Goal: Task Accomplishment & Management: Manage account settings

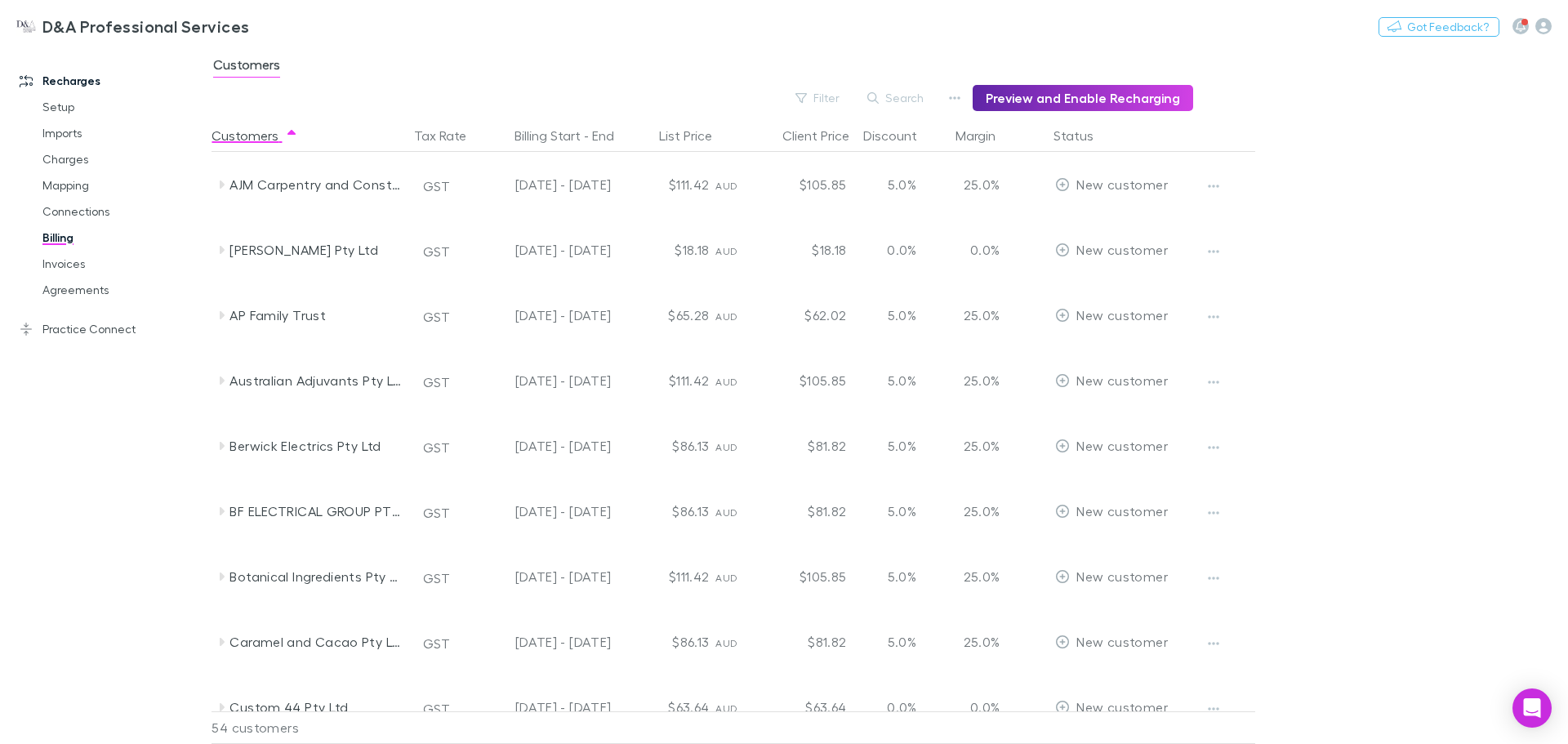
click at [82, 113] on link "Setup" at bounding box center [123, 106] width 194 height 26
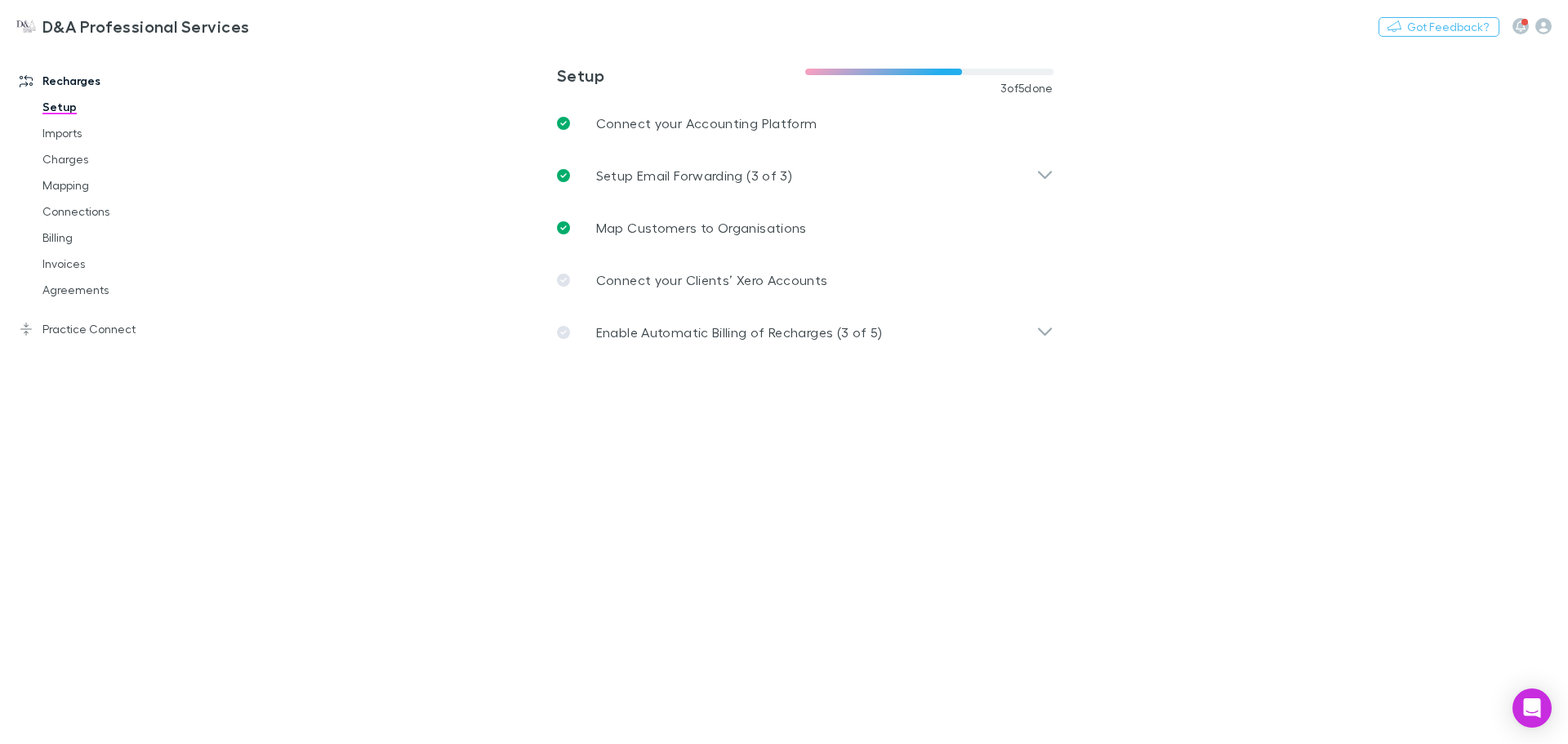
click at [613, 332] on p "Enable Automatic Billing of Recharges (3 of 5)" at bounding box center [740, 332] width 287 height 20
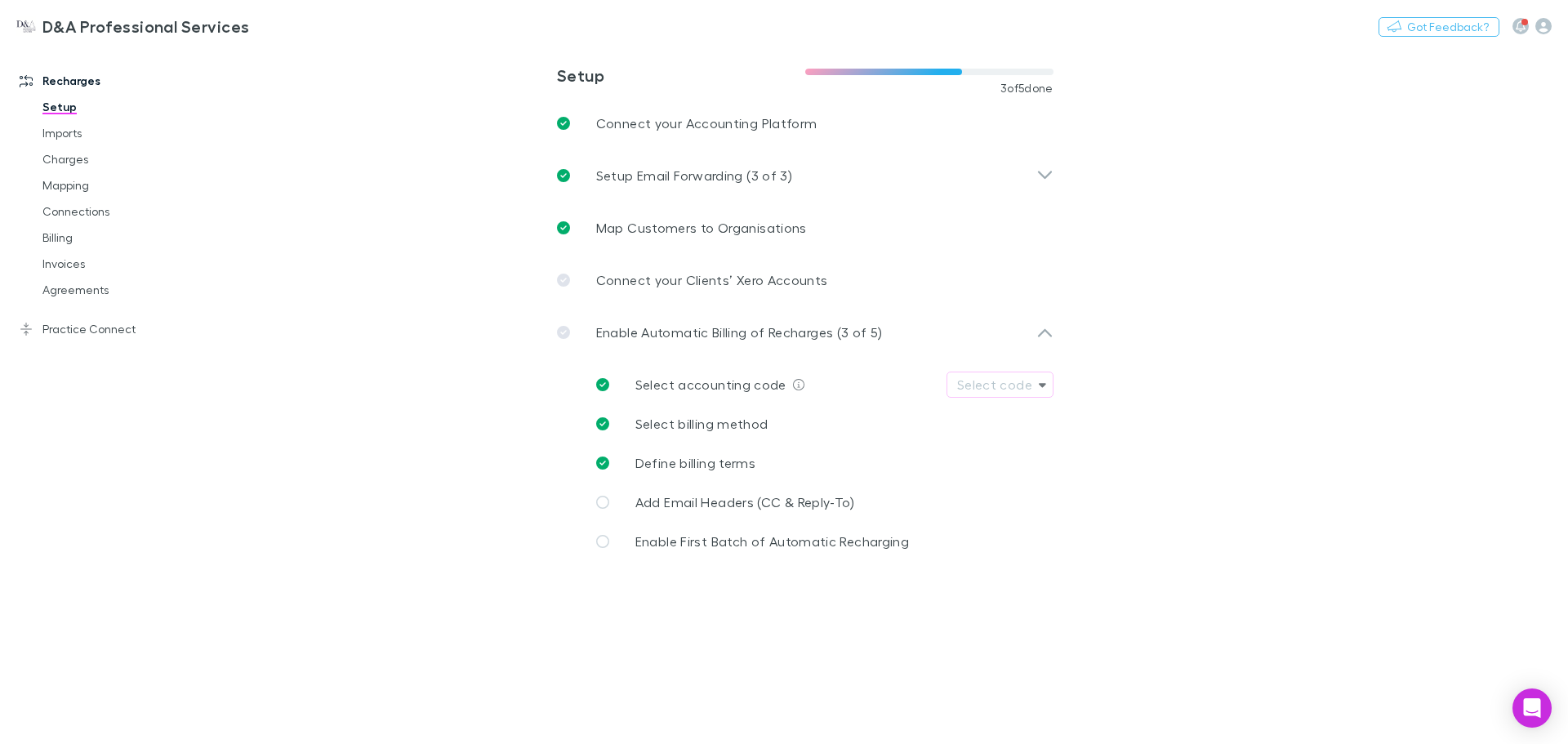
click at [114, 184] on link "Mapping" at bounding box center [123, 185] width 194 height 26
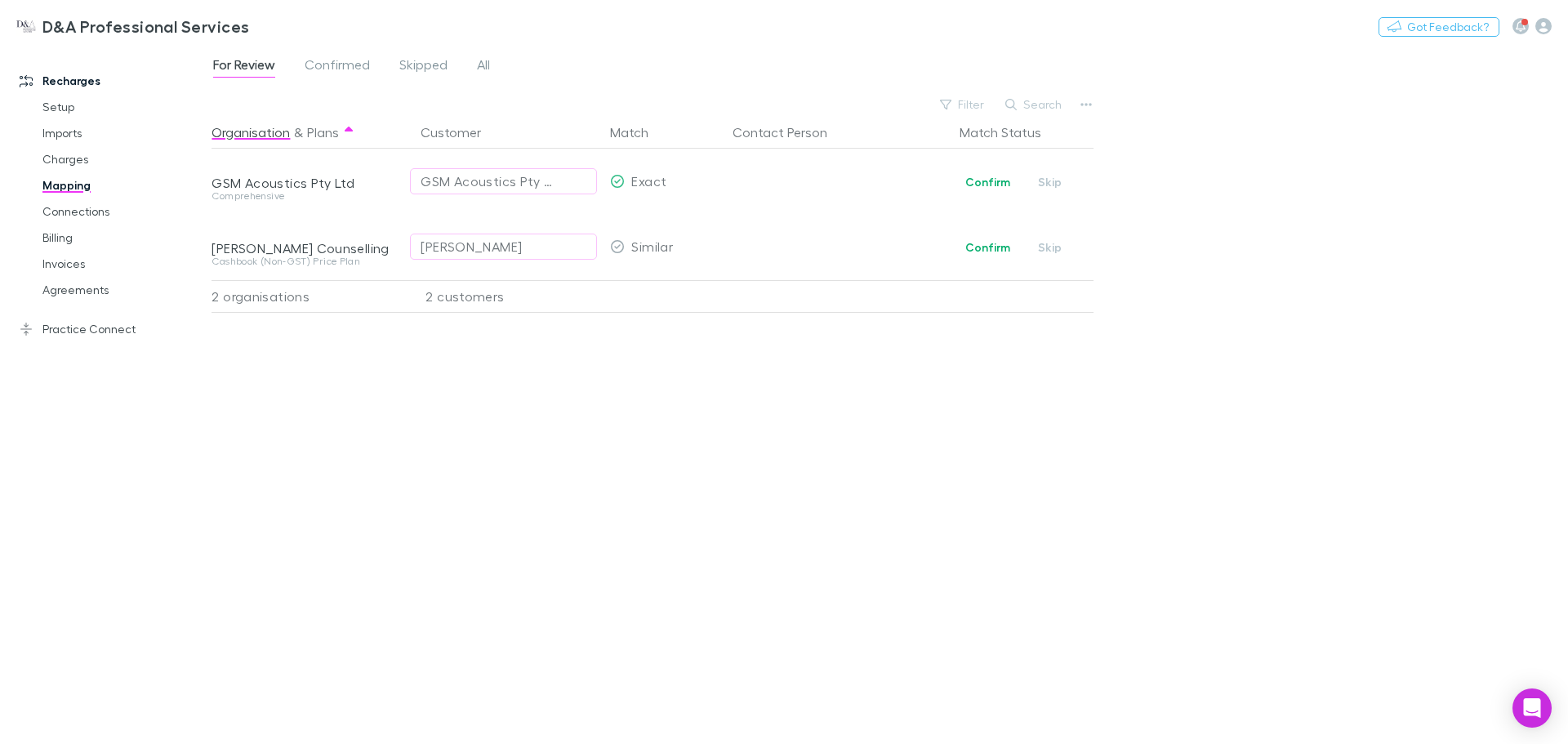
click at [334, 69] on span "Confirmed" at bounding box center [337, 67] width 65 height 21
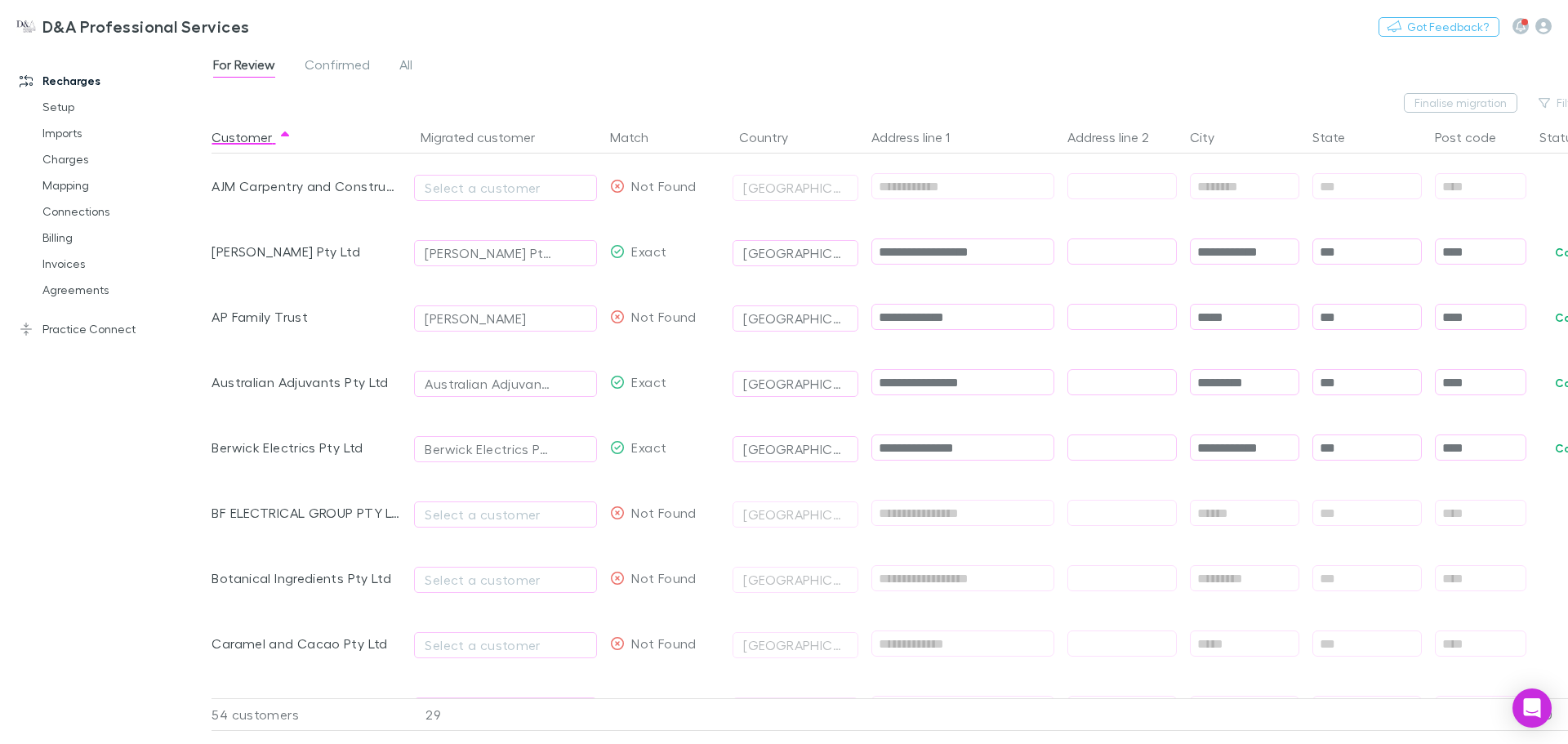
click at [82, 331] on link "Practice Connect" at bounding box center [112, 329] width 217 height 26
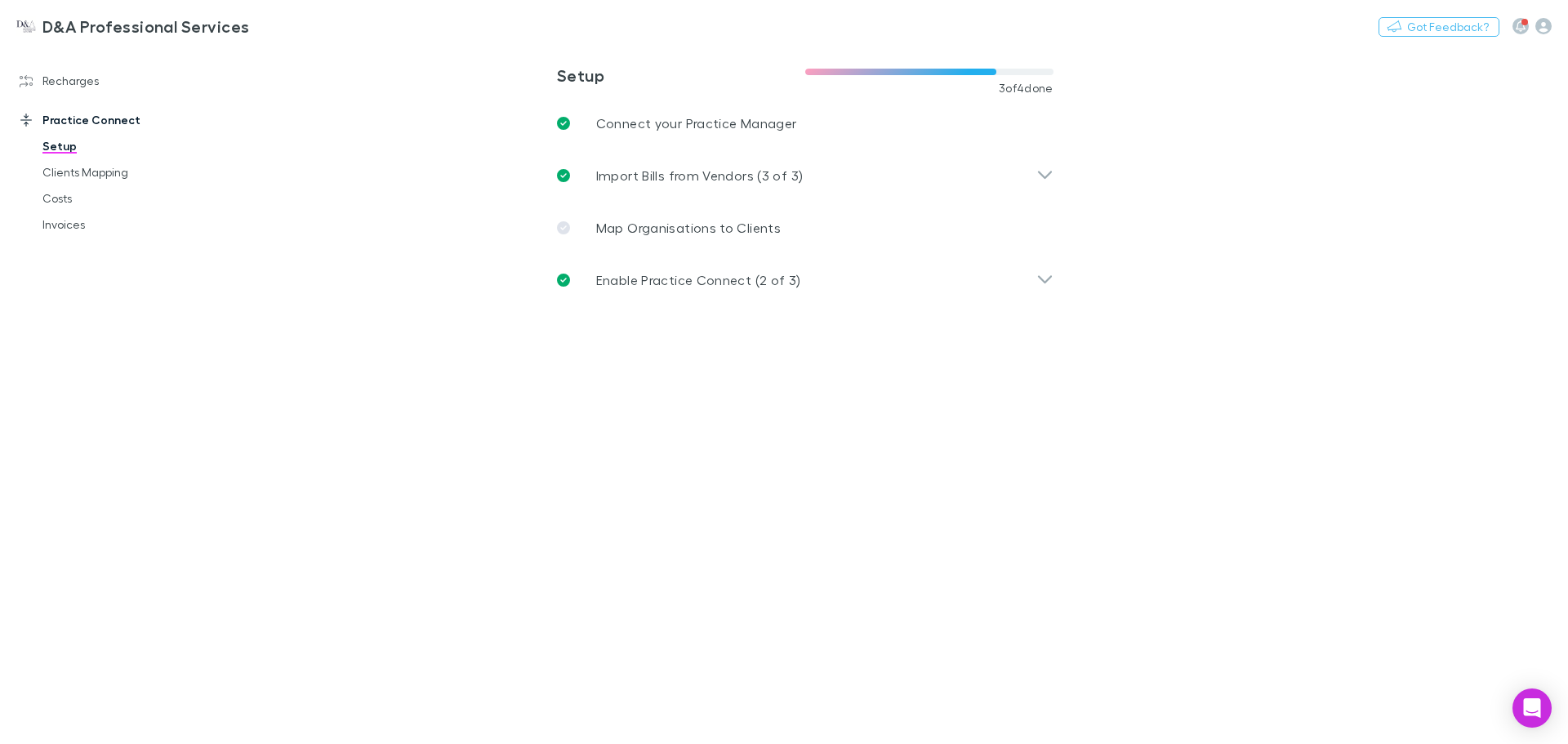
click at [88, 200] on link "Costs" at bounding box center [123, 198] width 194 height 26
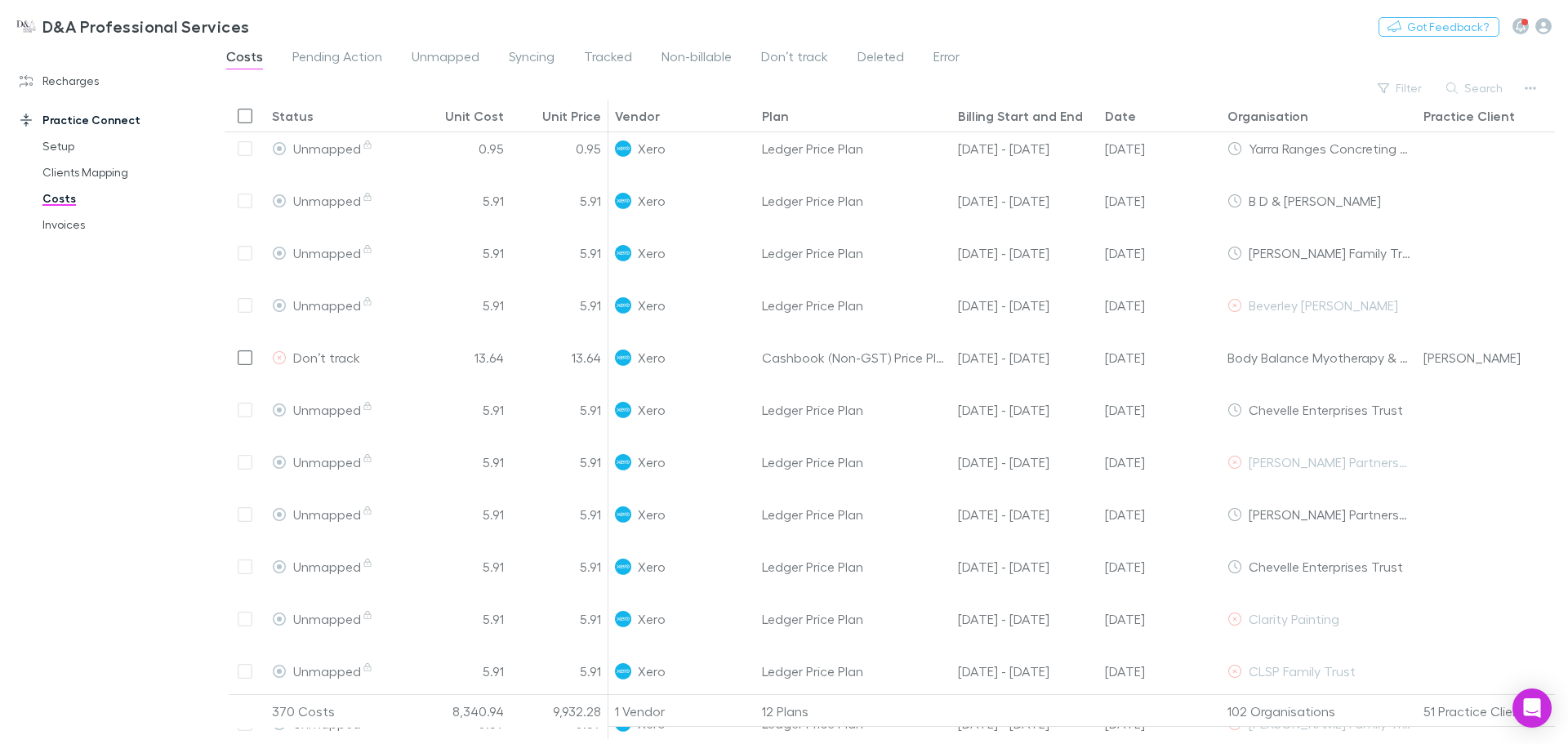
click at [1533, 93] on icon "button" at bounding box center [1530, 88] width 11 height 13
click at [1214, 51] on div at bounding box center [784, 372] width 1568 height 744
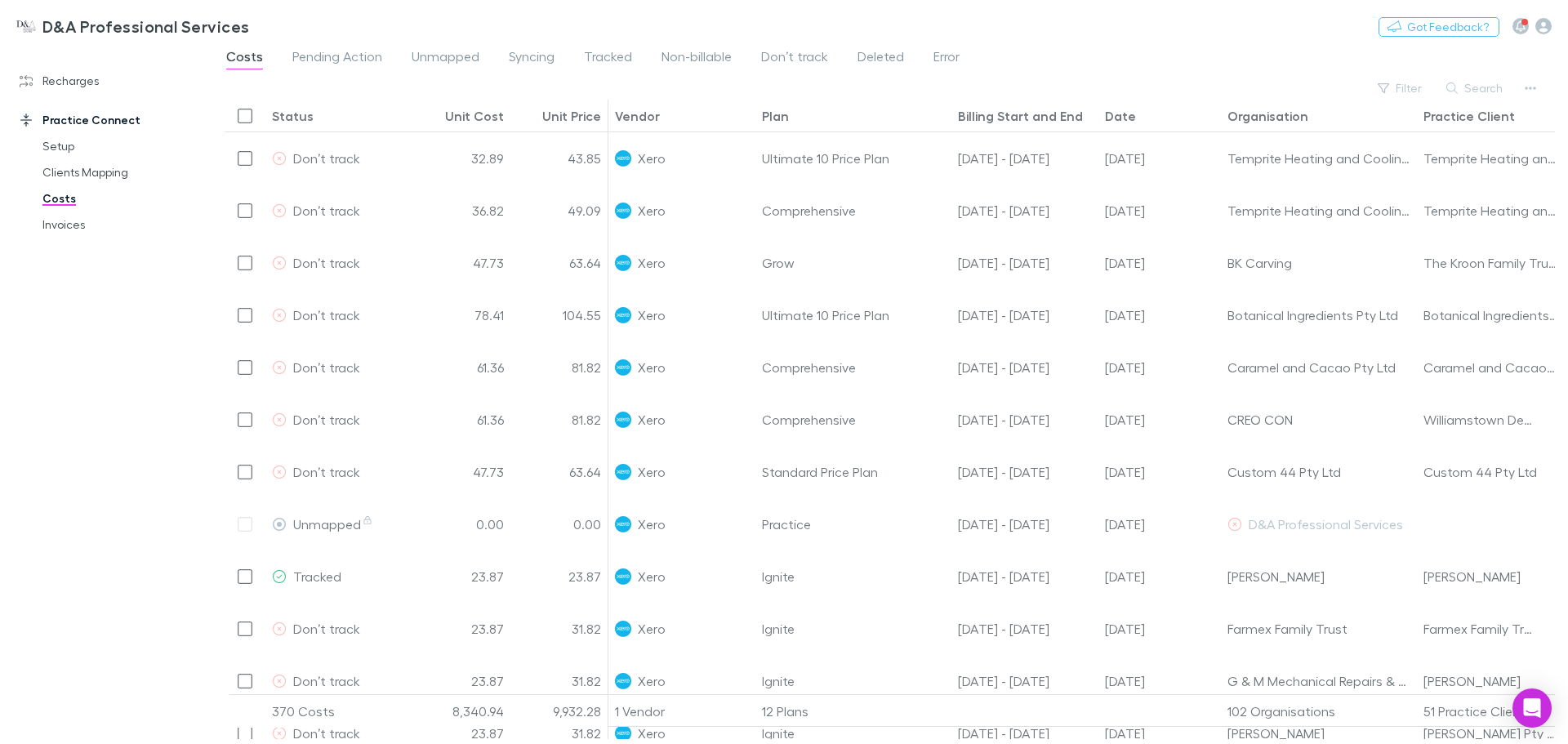
click at [1526, 86] on icon "button" at bounding box center [1530, 88] width 11 height 13
click at [1129, 76] on div at bounding box center [784, 372] width 1568 height 744
click at [1525, 88] on icon "button" at bounding box center [1530, 88] width 11 height 13
click at [1156, 69] on div at bounding box center [784, 372] width 1568 height 744
click at [70, 140] on link "Setup" at bounding box center [123, 146] width 194 height 26
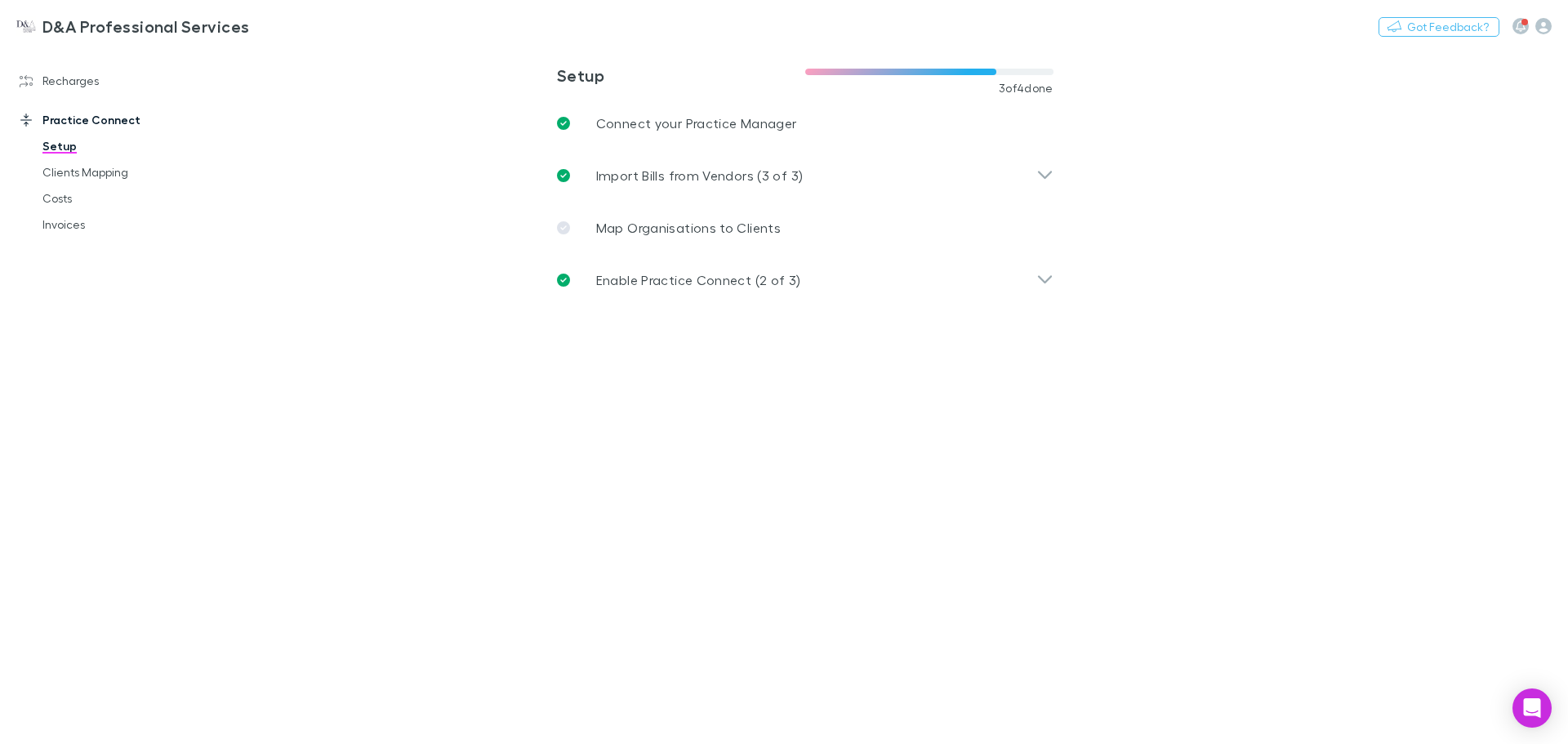
click at [737, 295] on div "Enable Practice Connect (2 of 3)" at bounding box center [805, 280] width 523 height 52
click at [865, 366] on link "Define Tracking Rules Step is done" at bounding box center [818, 372] width 470 height 39
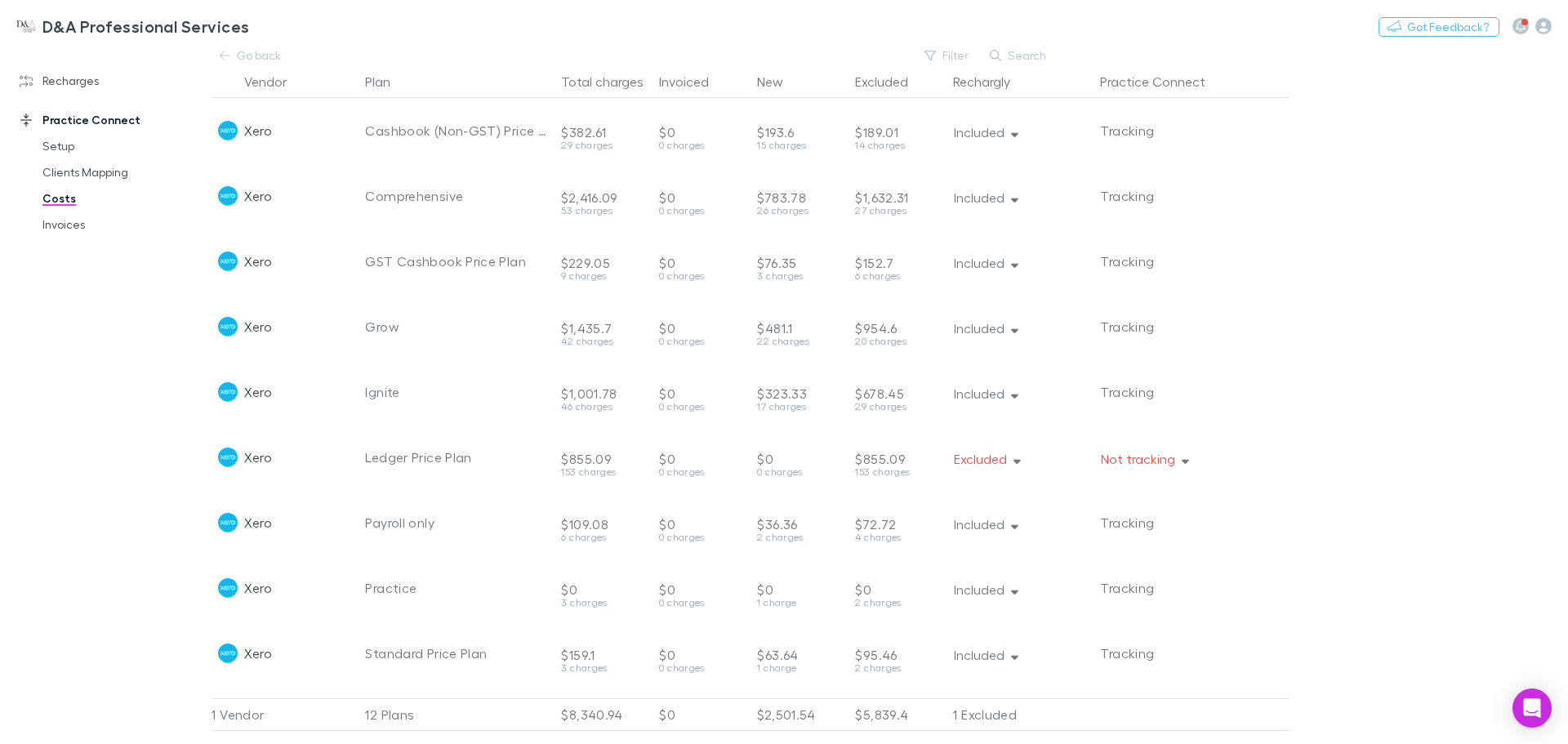
click at [94, 176] on link "Clients Mapping" at bounding box center [123, 172] width 194 height 26
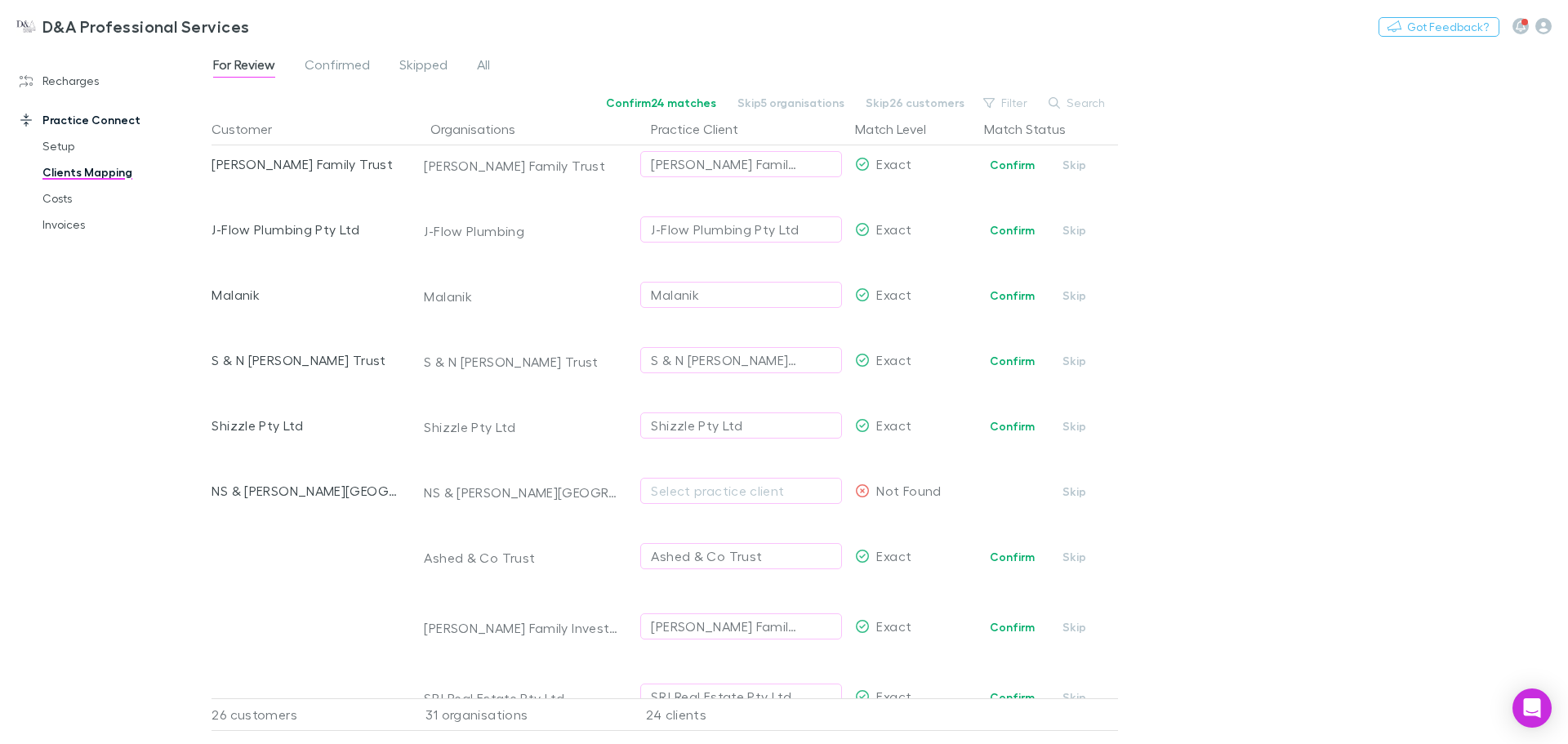
scroll to position [1307, 0]
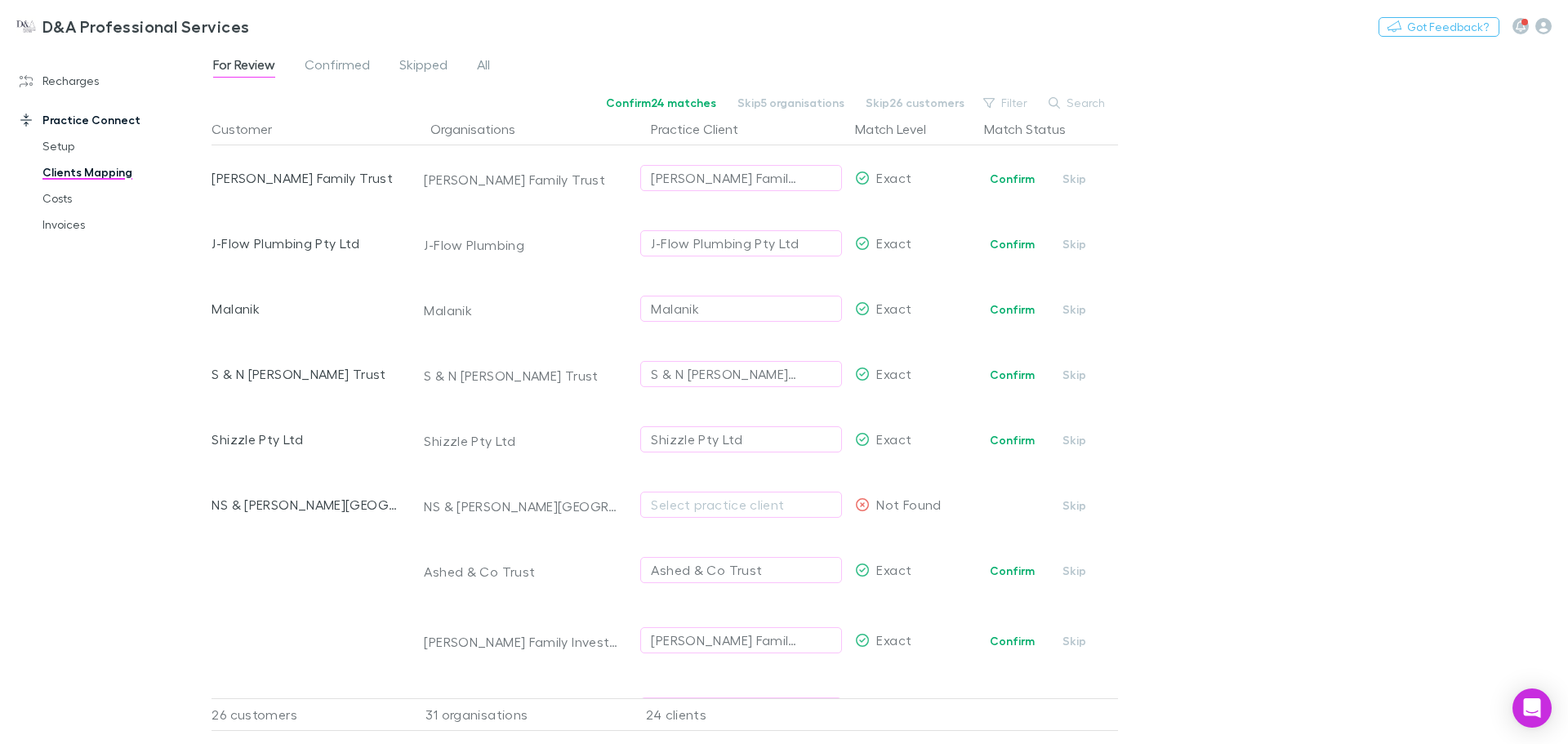
click at [93, 190] on link "Costs" at bounding box center [123, 198] width 194 height 26
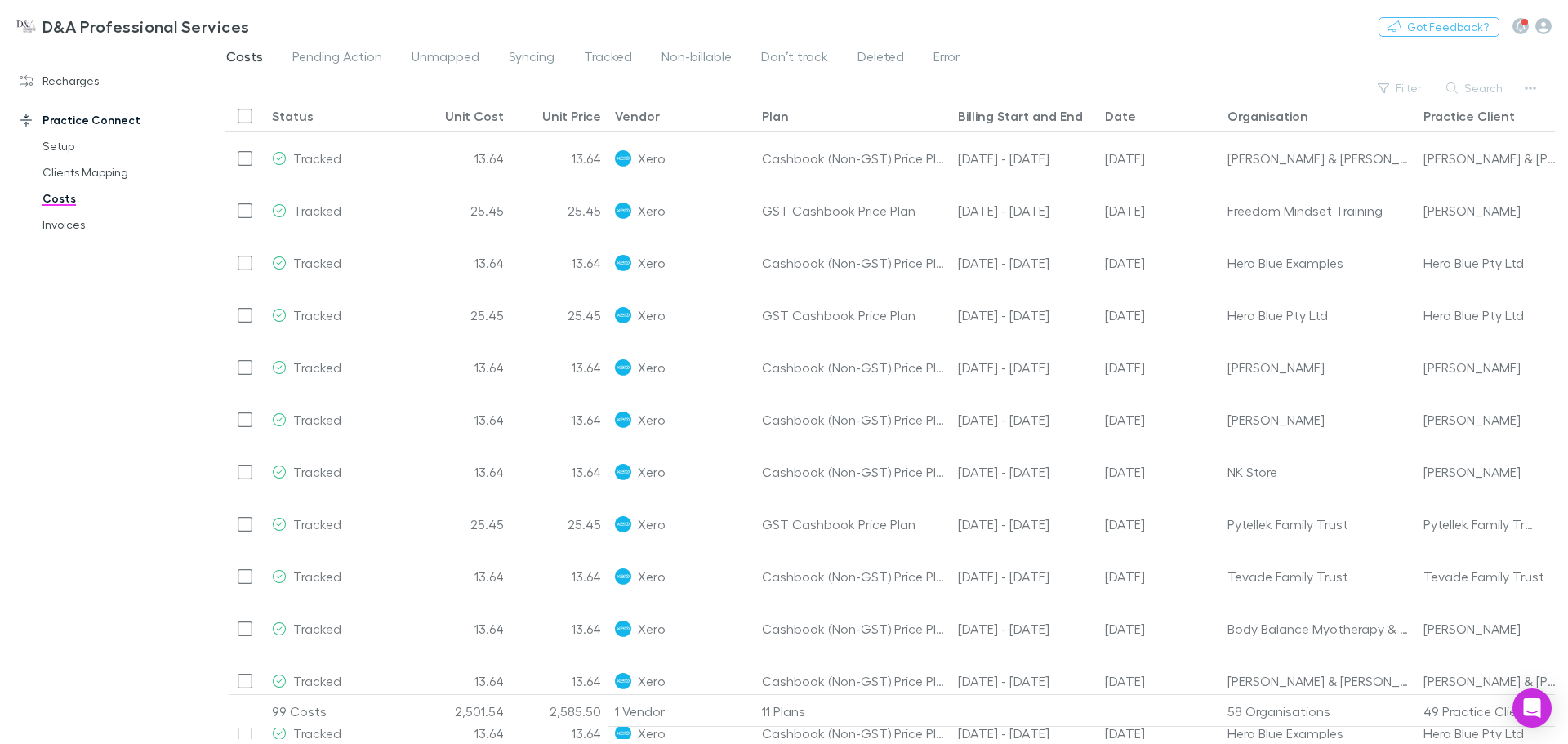
click at [608, 61] on span "Tracked" at bounding box center [608, 58] width 48 height 21
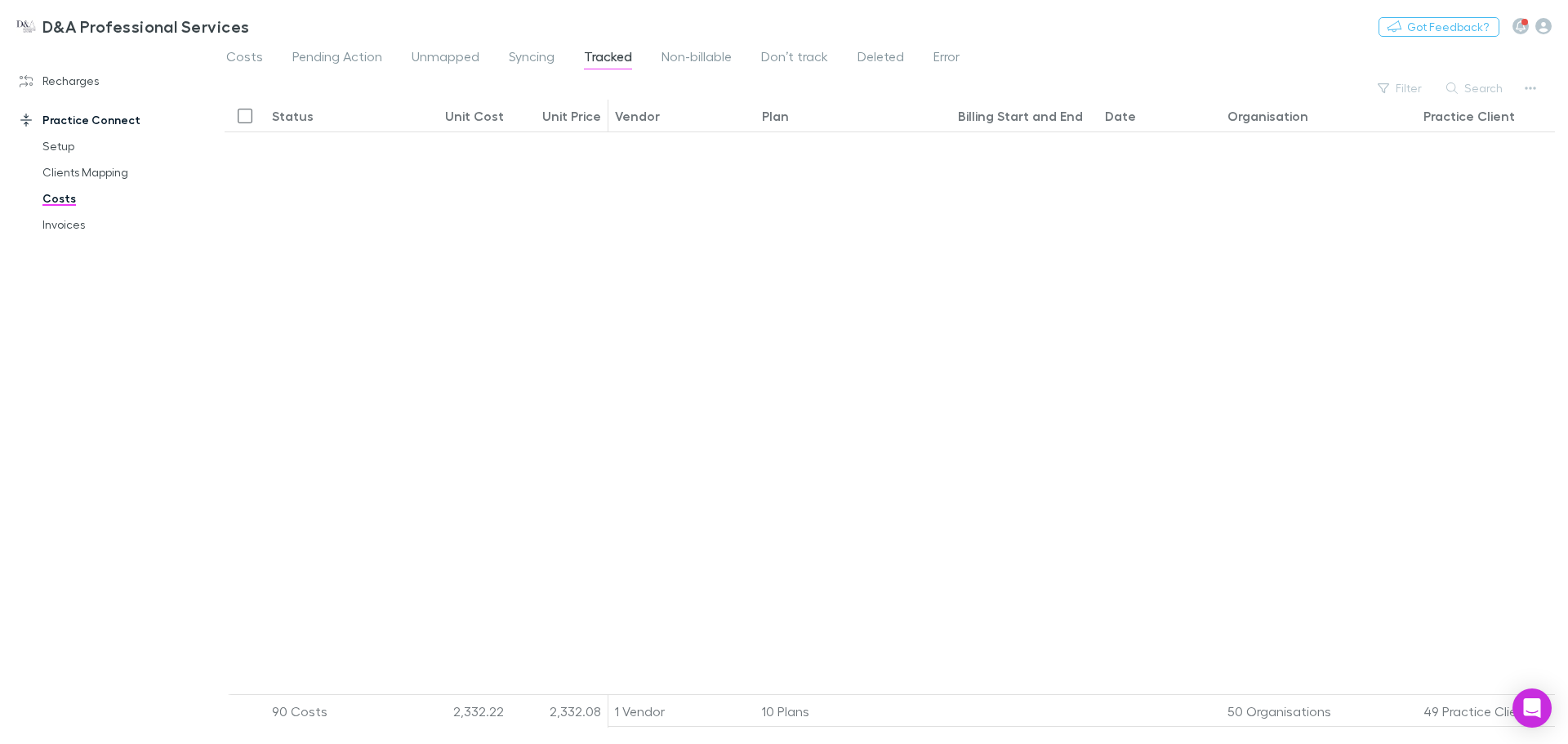
scroll to position [3628, 0]
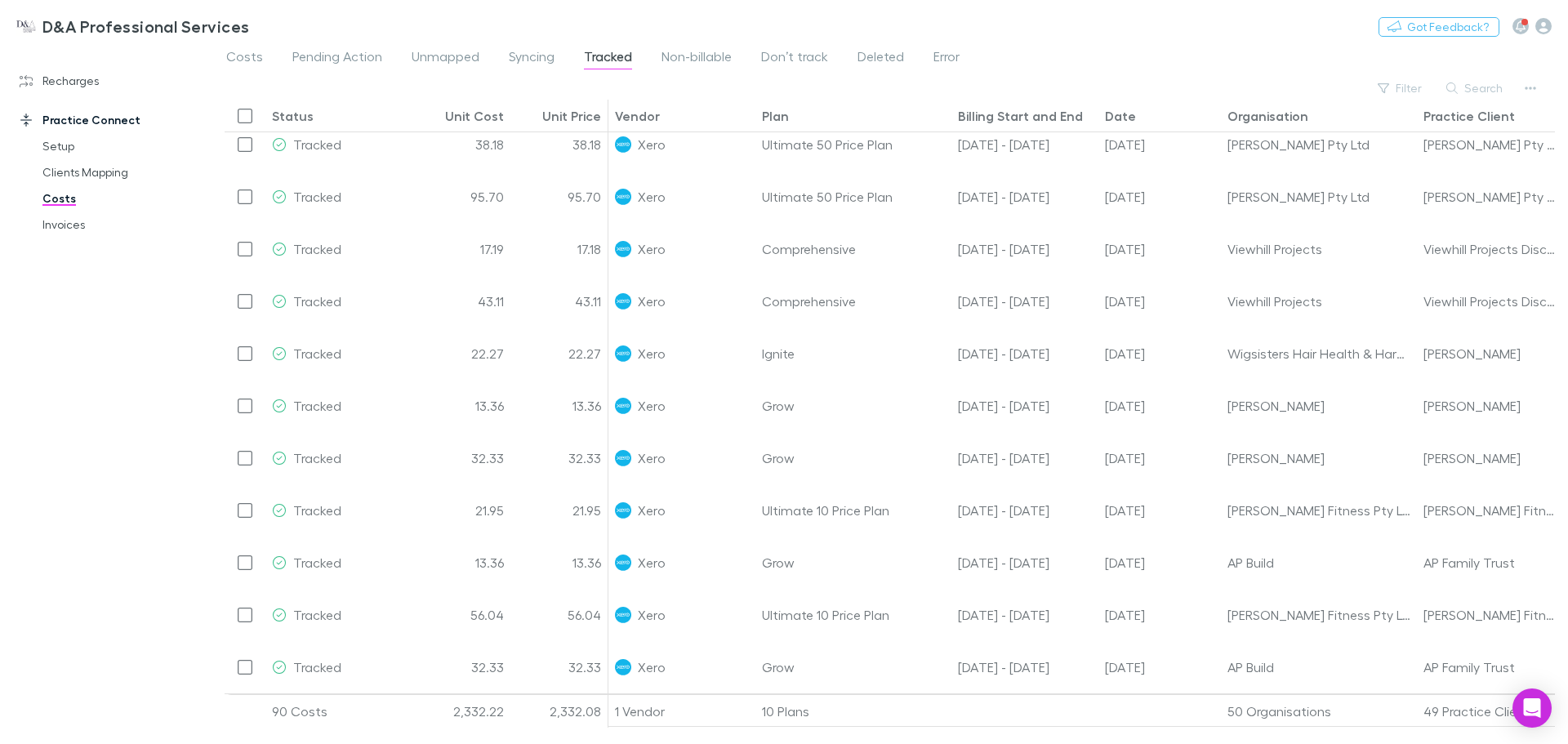
drag, startPoint x: 76, startPoint y: 89, endPoint x: 76, endPoint y: 99, distance: 10.0
click at [76, 89] on link "Recharges" at bounding box center [112, 81] width 217 height 26
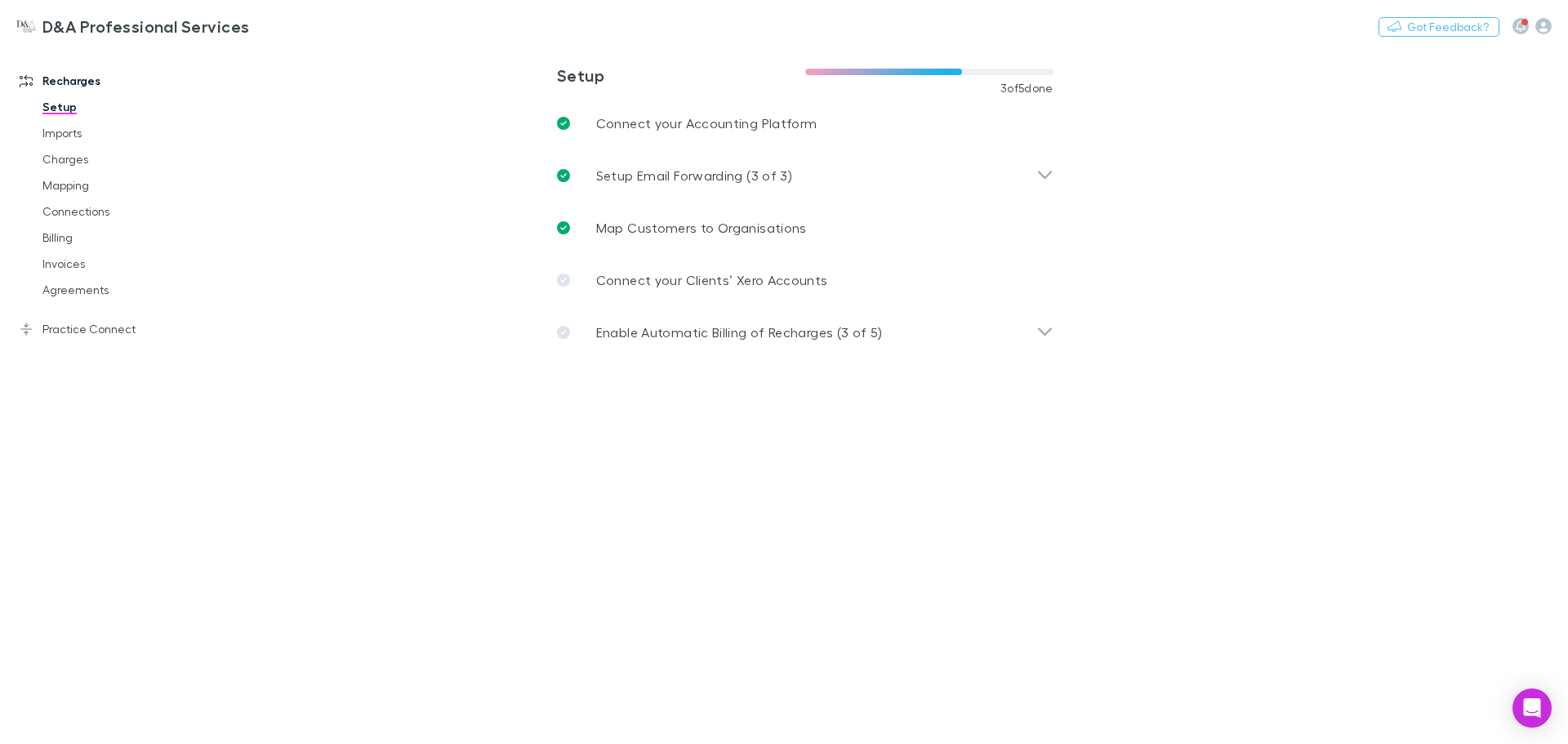
click at [86, 262] on link "Invoices" at bounding box center [123, 263] width 194 height 26
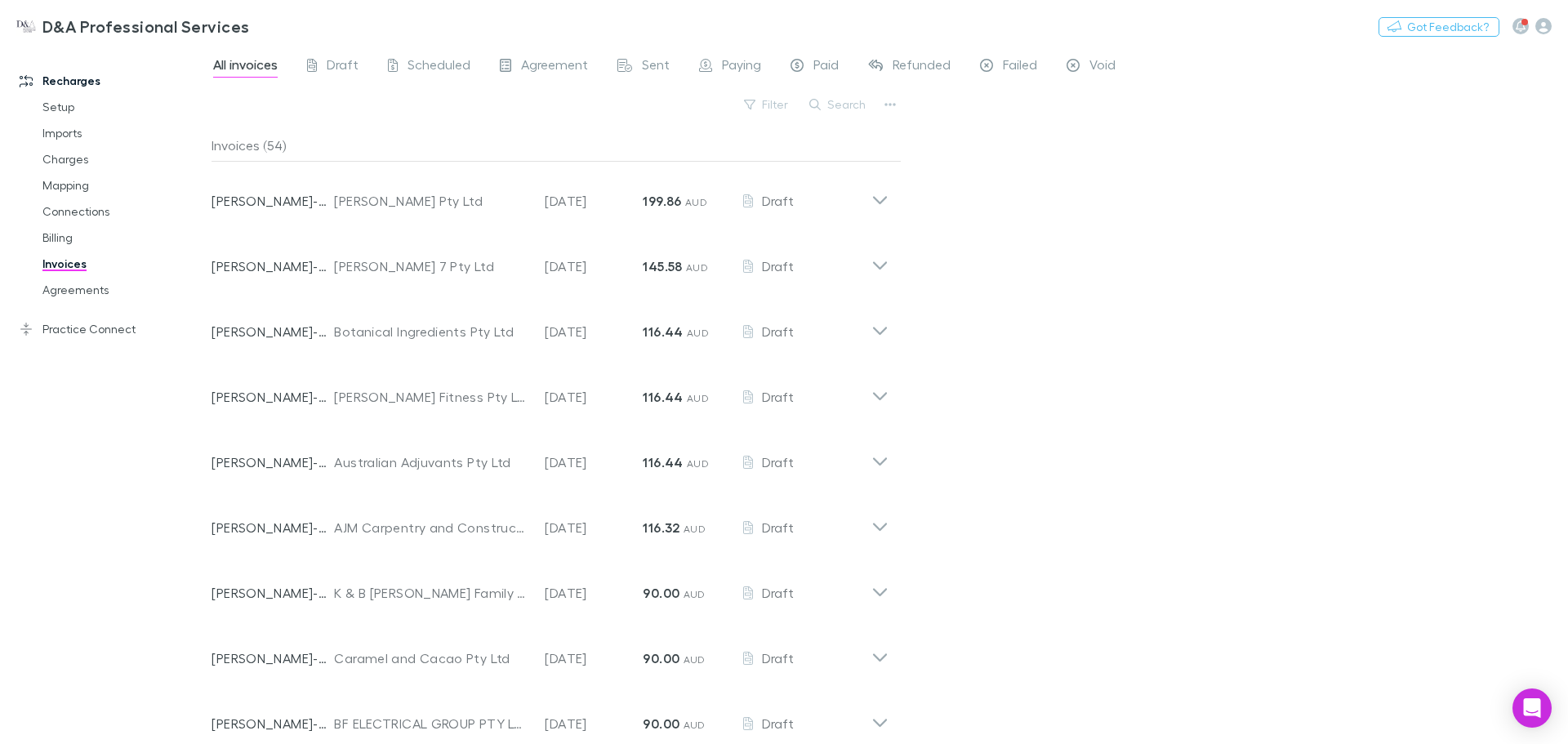
click at [57, 121] on link "Imports" at bounding box center [123, 133] width 194 height 26
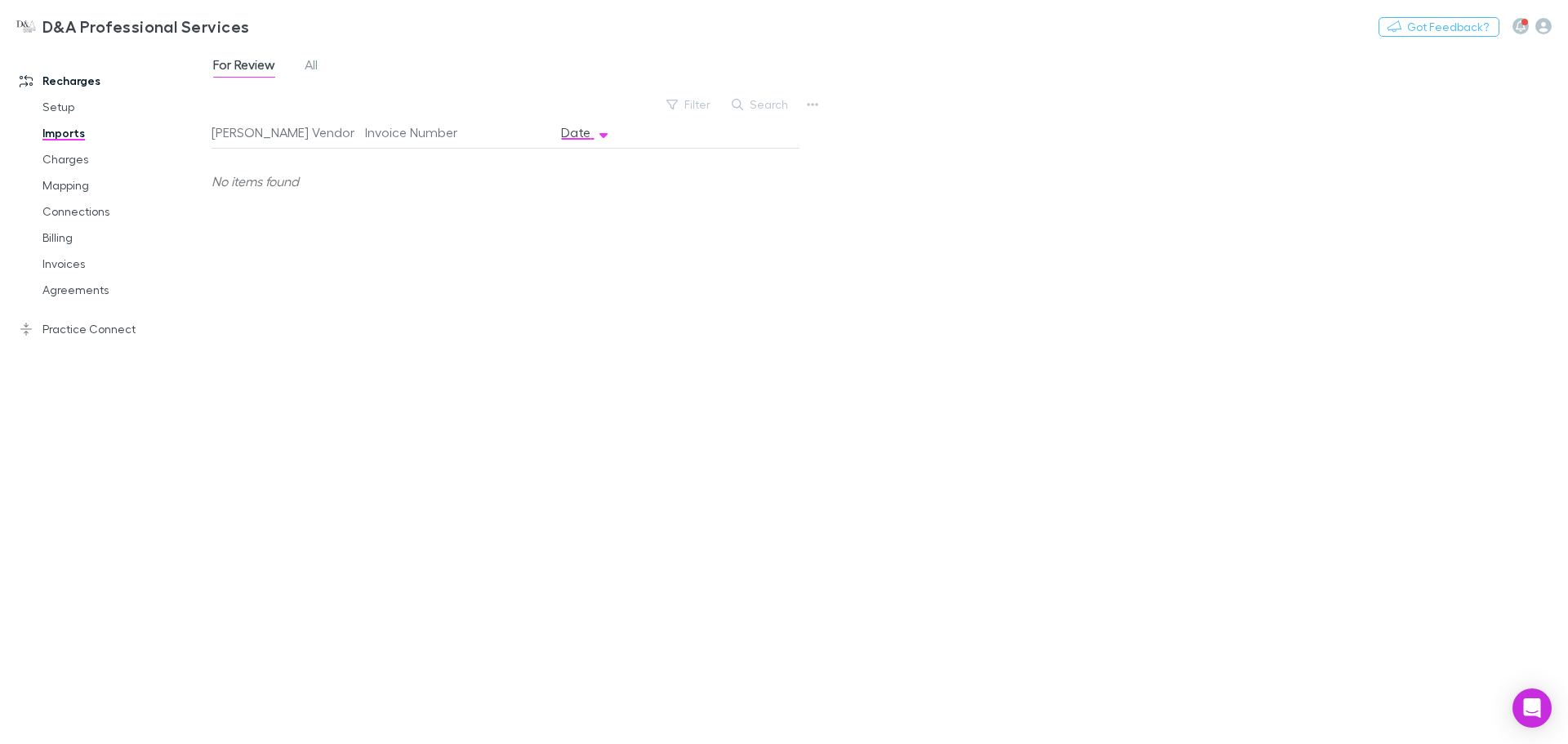
click at [56, 112] on link "Setup" at bounding box center [123, 106] width 194 height 26
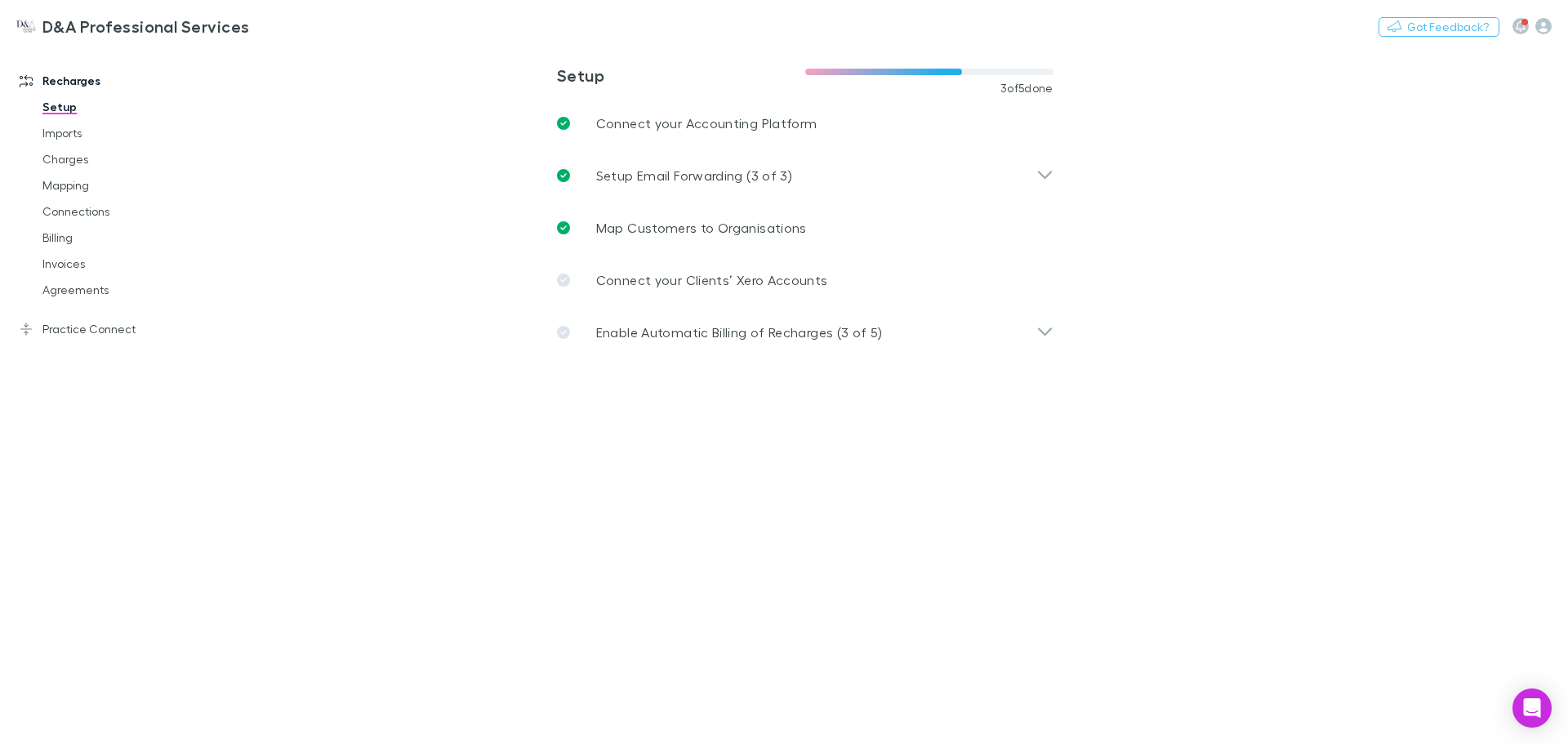
click at [631, 334] on p "Enable Automatic Billing of Recharges (3 of 5)" at bounding box center [740, 332] width 287 height 20
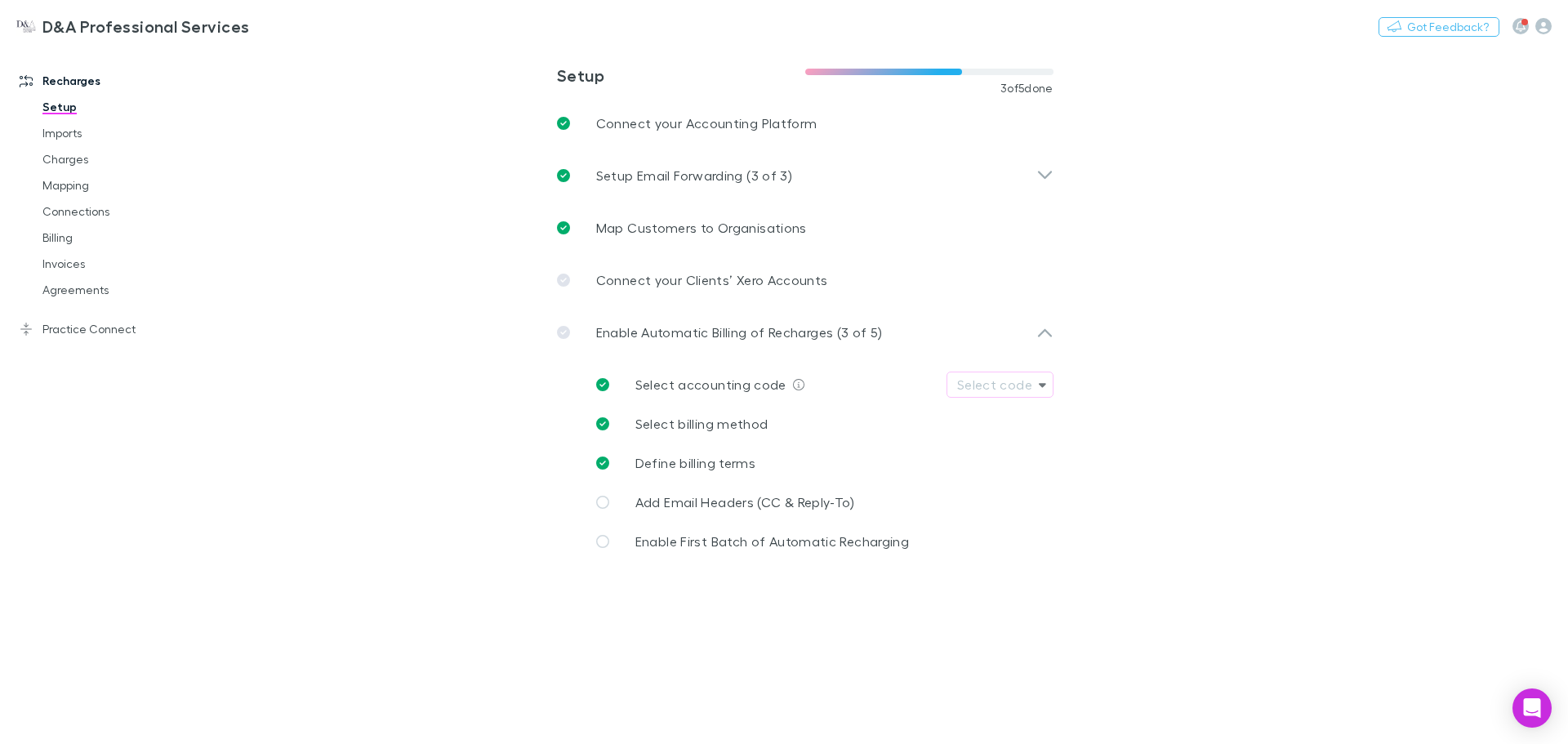
click at [722, 507] on span "Add Email Headers (CC & Reply-To)" at bounding box center [745, 502] width 220 height 15
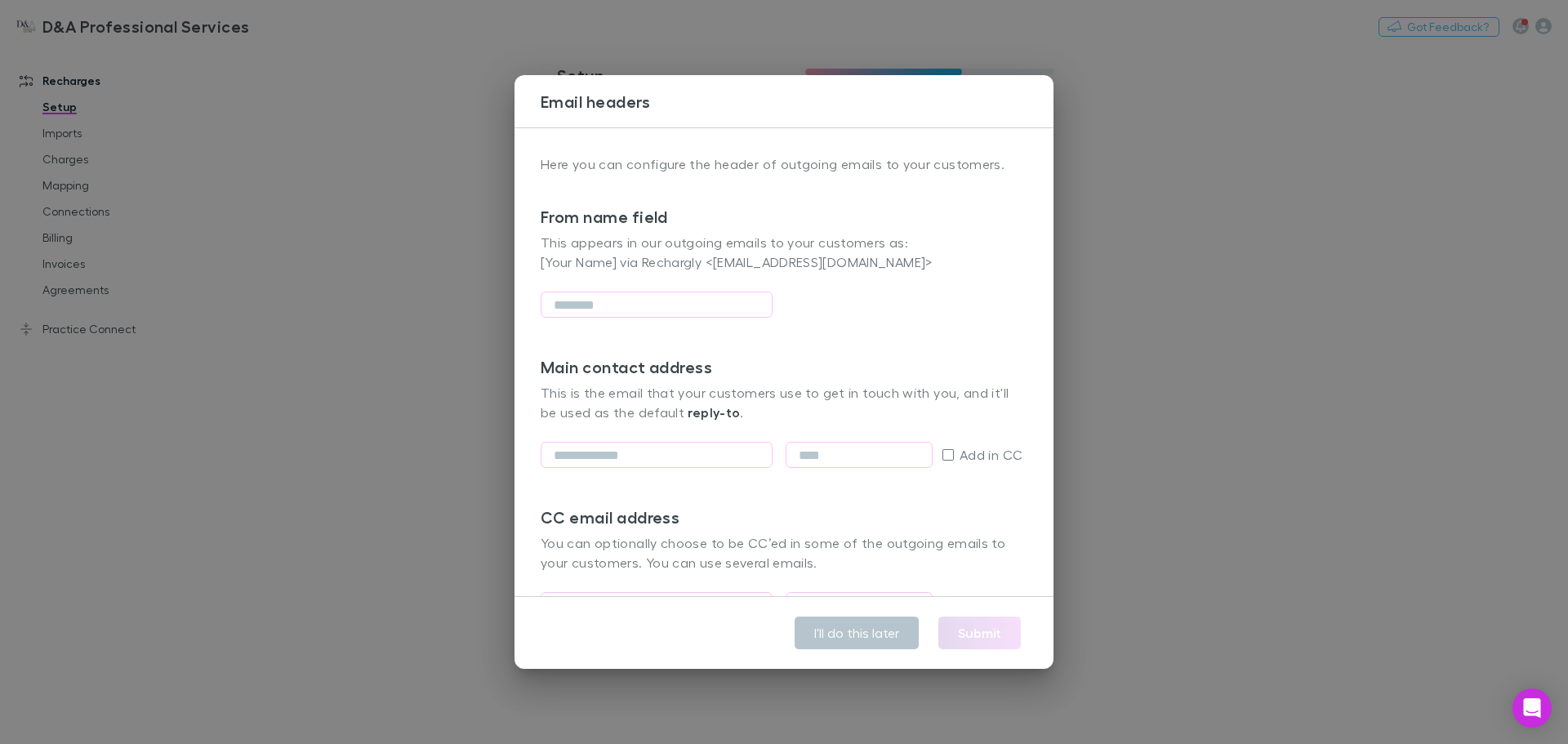
click at [1251, 307] on div "Email headers Here you can configure the header of outgoing emails to your cust…" at bounding box center [784, 372] width 1568 height 744
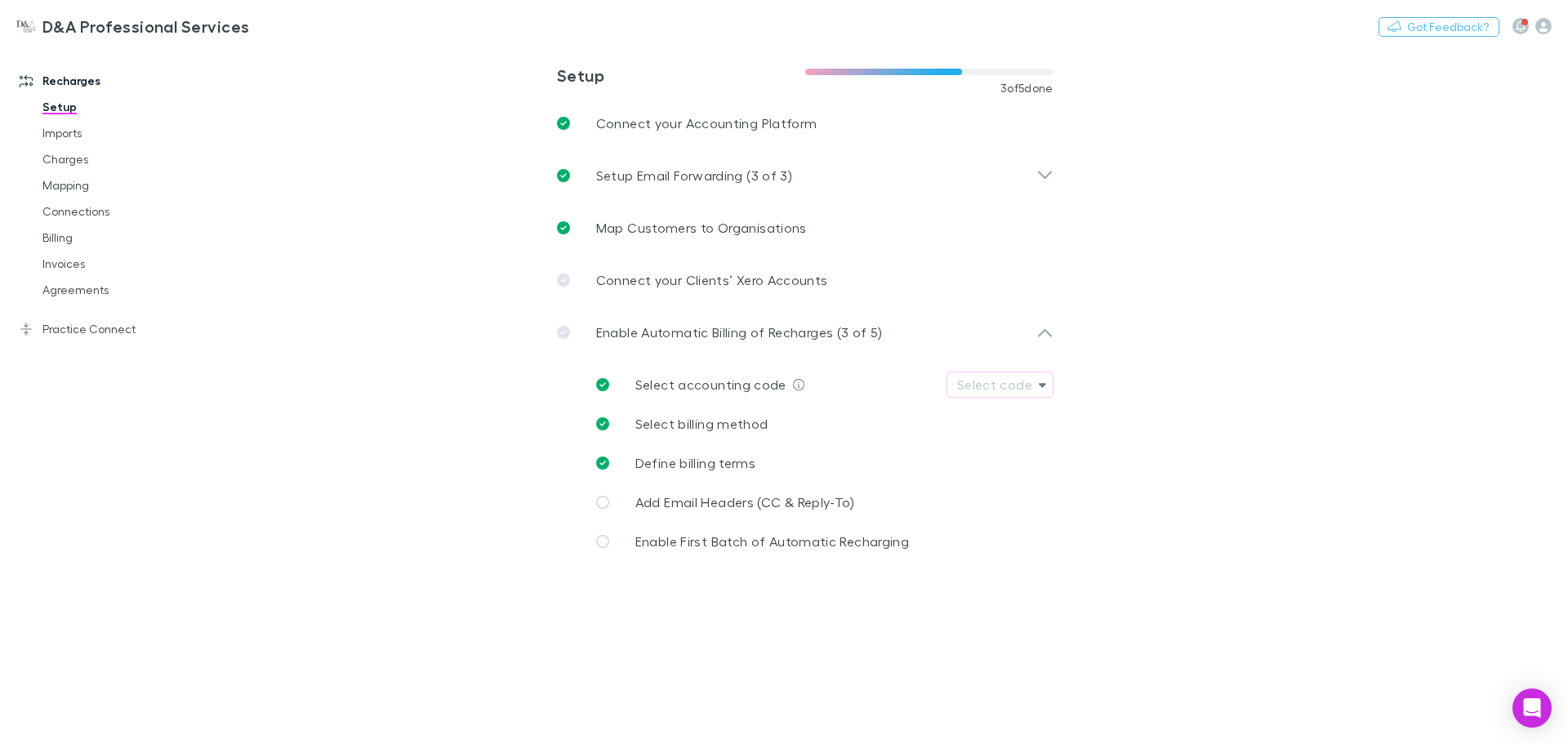
click at [711, 508] on span "Add Email Headers (CC & Reply-To)" at bounding box center [745, 502] width 220 height 15
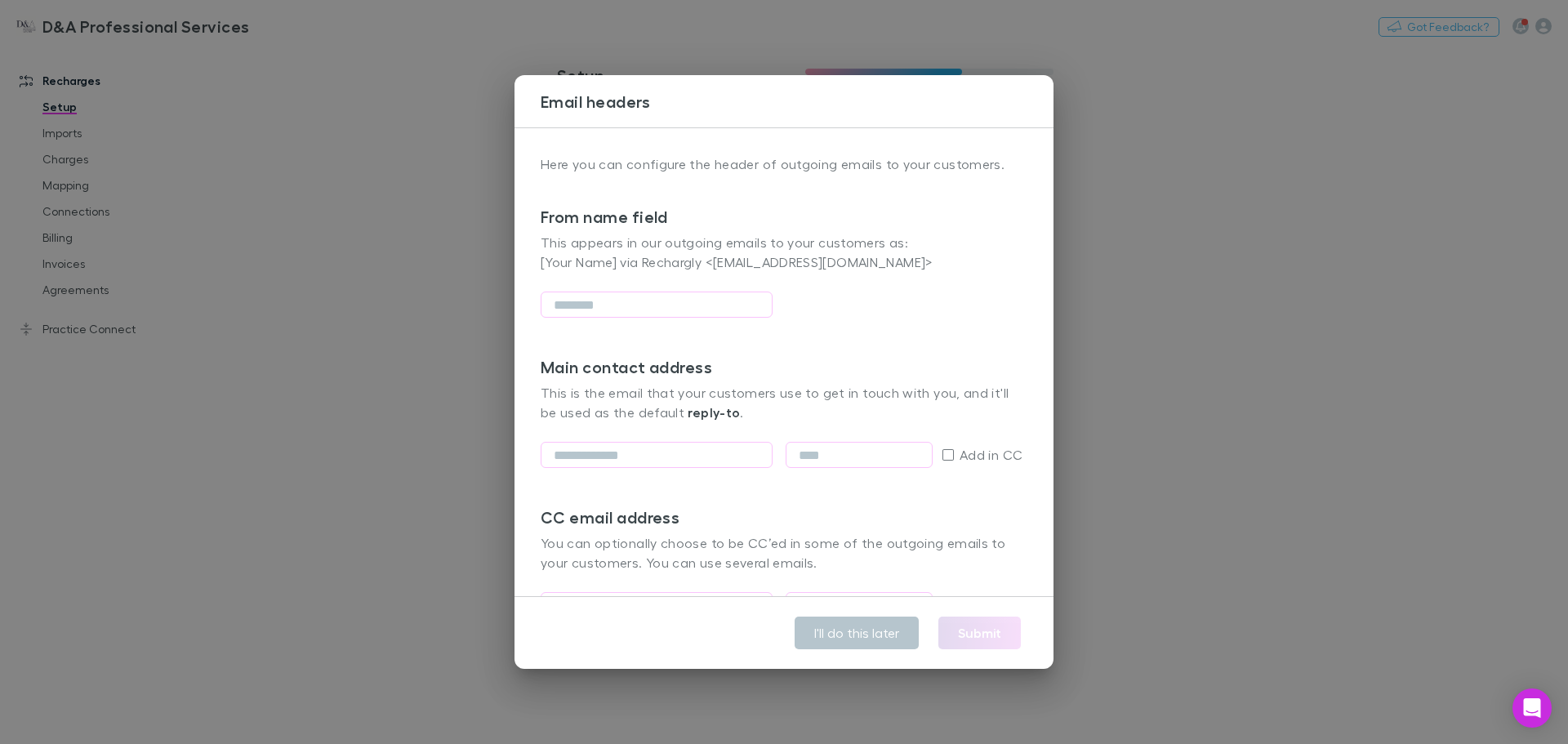
click at [1351, 548] on div "Email headers Here you can configure the header of outgoing emails to your cust…" at bounding box center [784, 372] width 1568 height 744
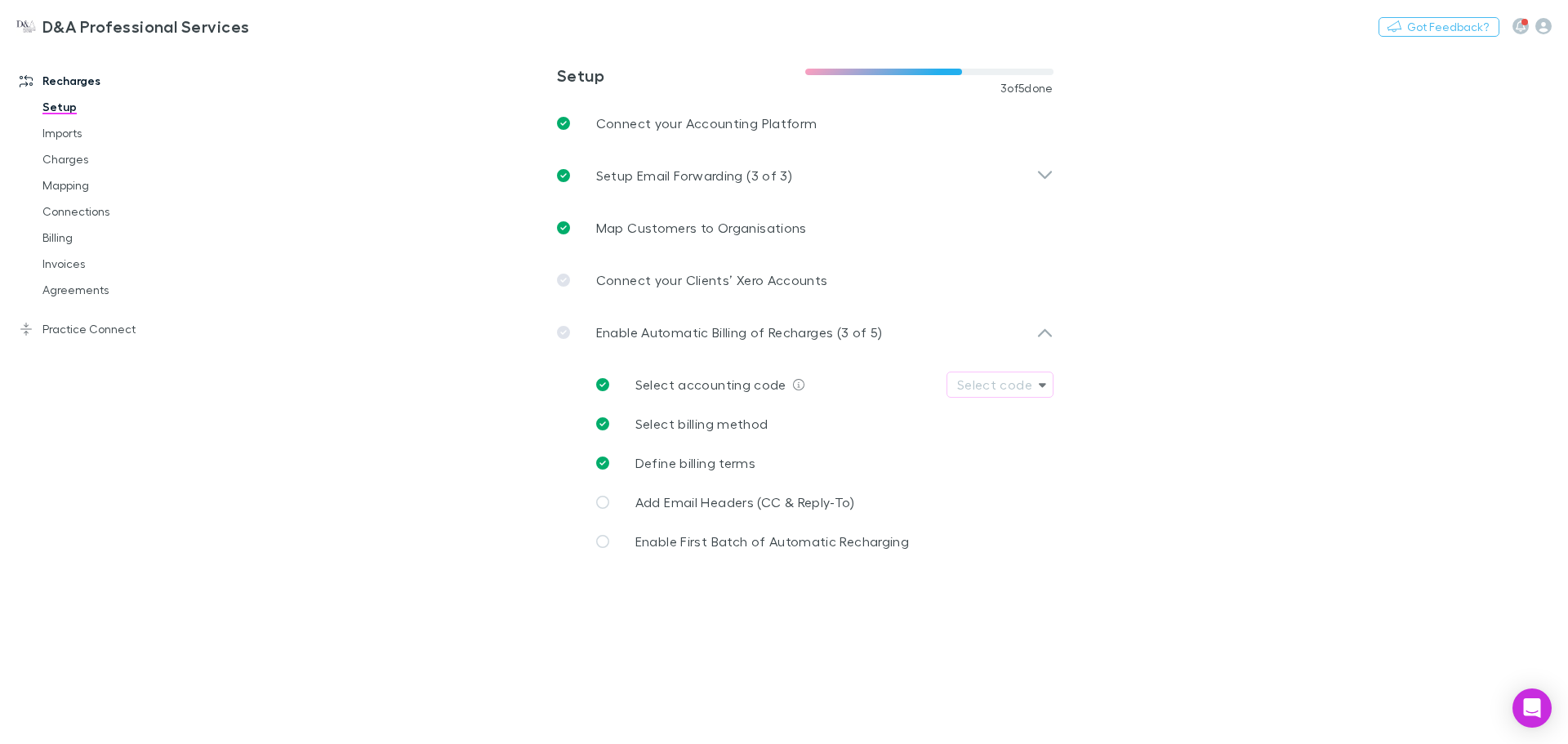
click at [736, 499] on span "Add Email Headers (CC & Reply-To)" at bounding box center [745, 502] width 220 height 15
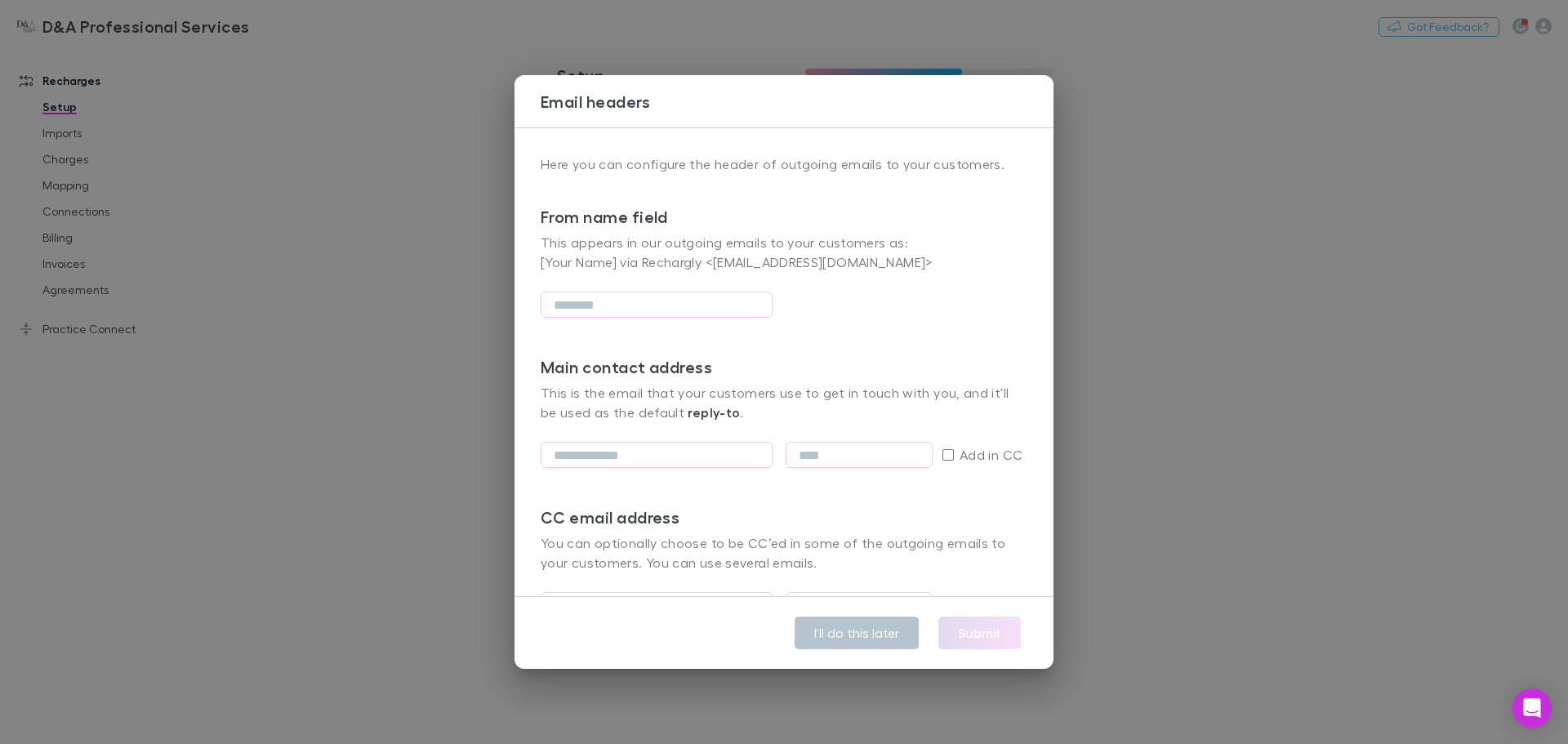
click at [1200, 368] on div "Email headers Here you can configure the header of outgoing emails to your cust…" at bounding box center [784, 372] width 1568 height 744
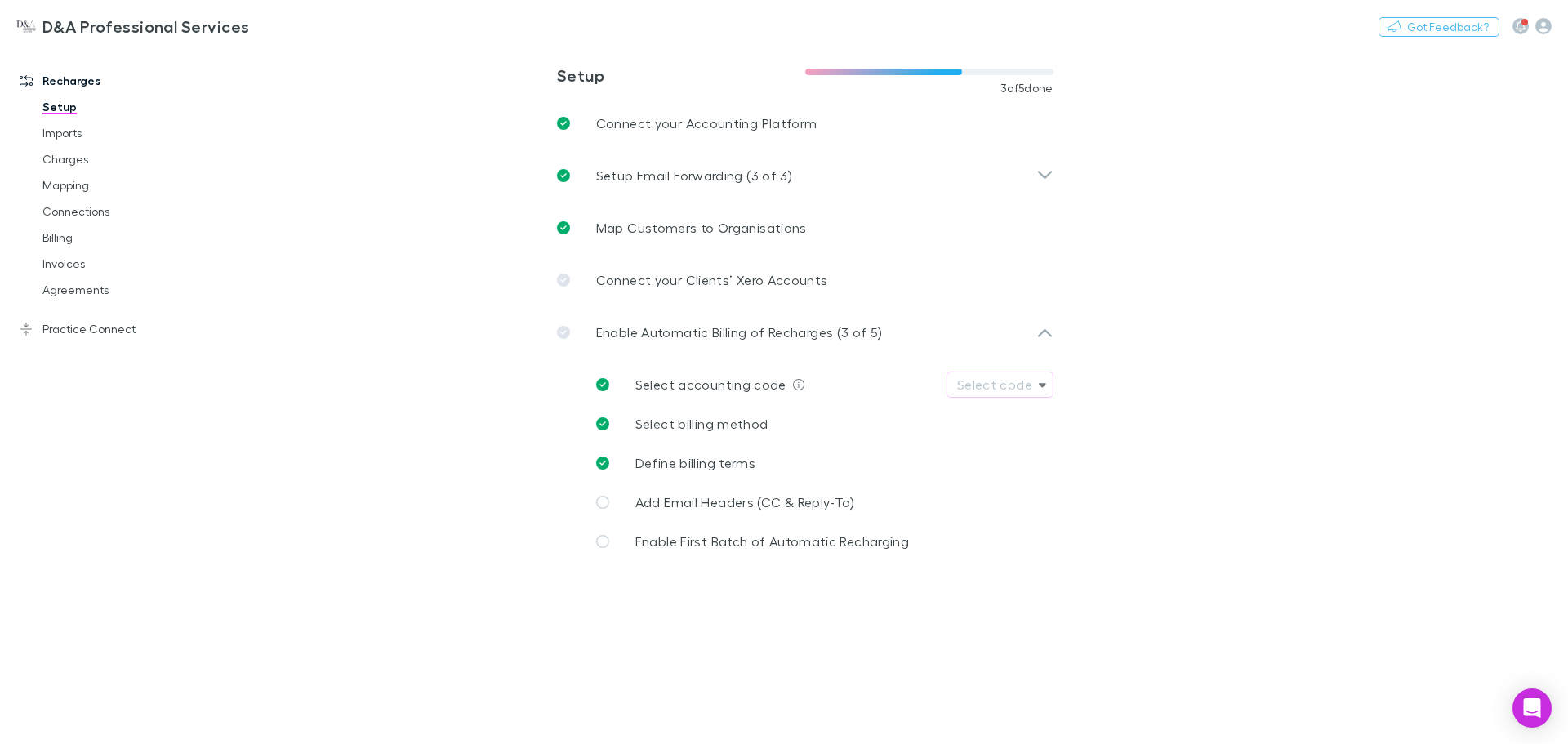
click at [784, 500] on span "Add Email Headers (CC & Reply-To)" at bounding box center [745, 502] width 220 height 15
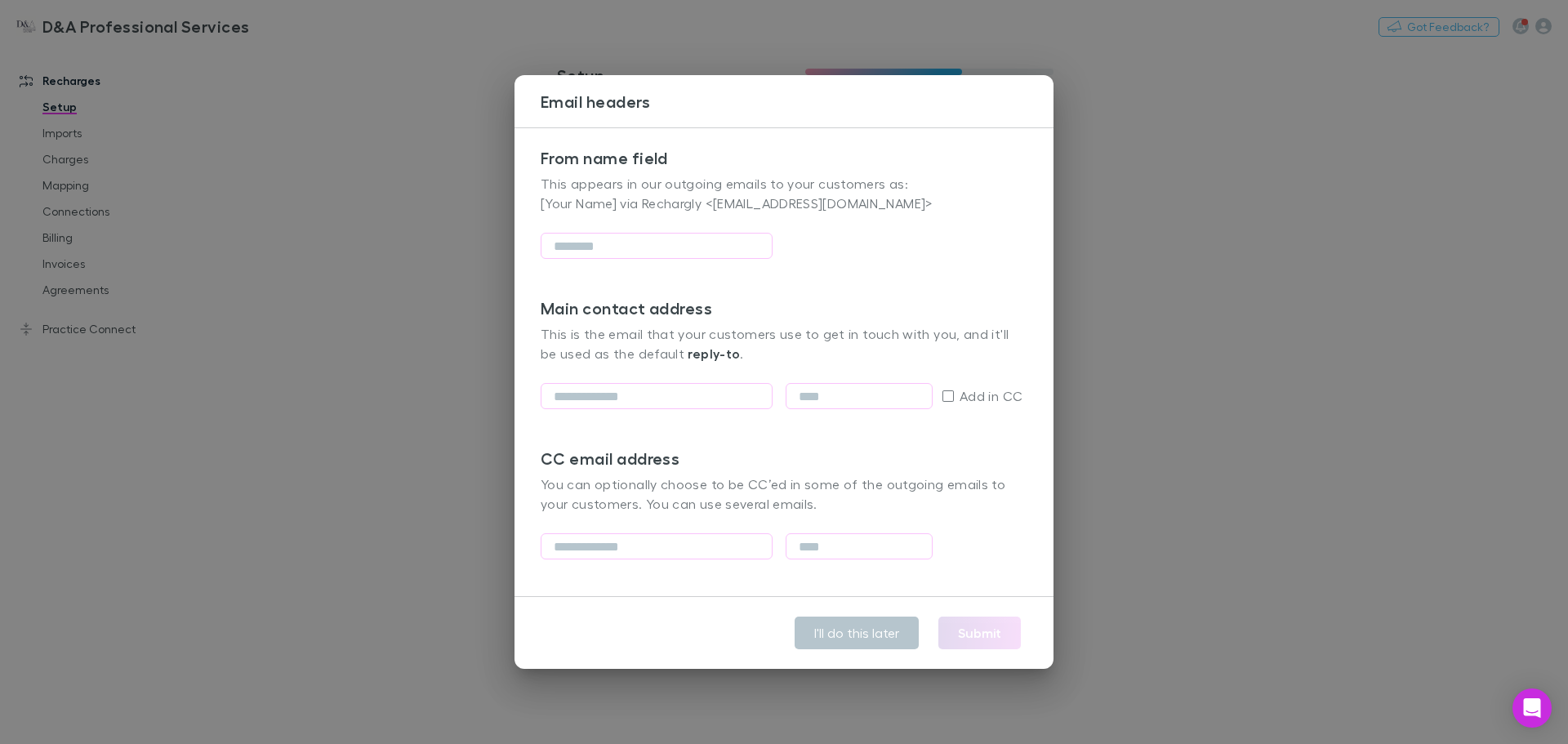
scroll to position [88, 0]
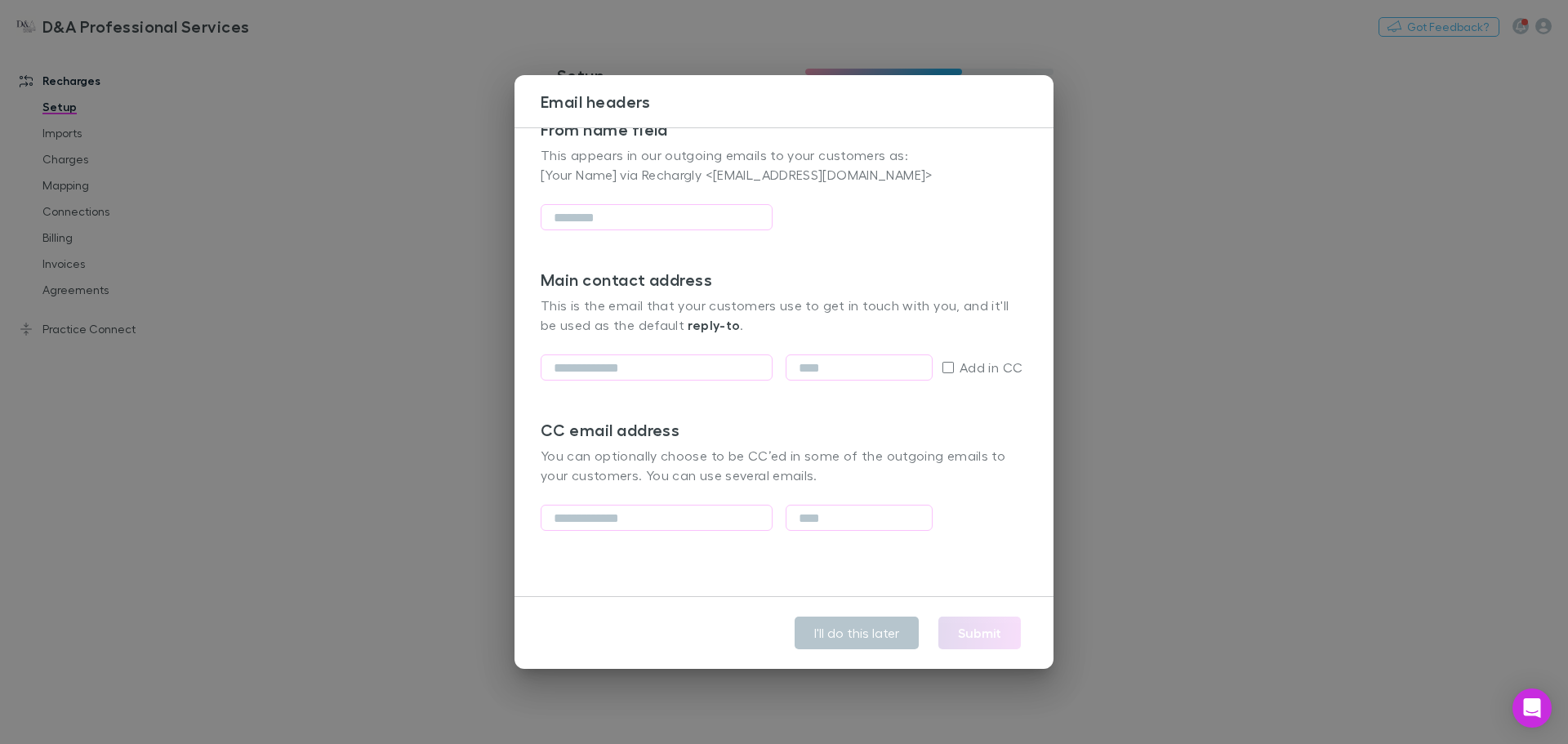
click at [1131, 431] on div "Email headers Here you can configure the header of outgoing emails to your cust…" at bounding box center [784, 372] width 1568 height 744
